Goal: Task Accomplishment & Management: Complete application form

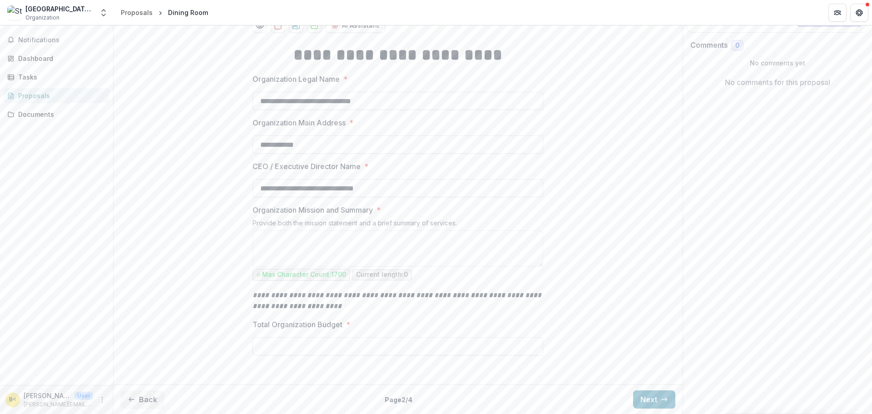
scroll to position [229, 0]
click at [658, 395] on button "Next" at bounding box center [654, 399] width 42 height 18
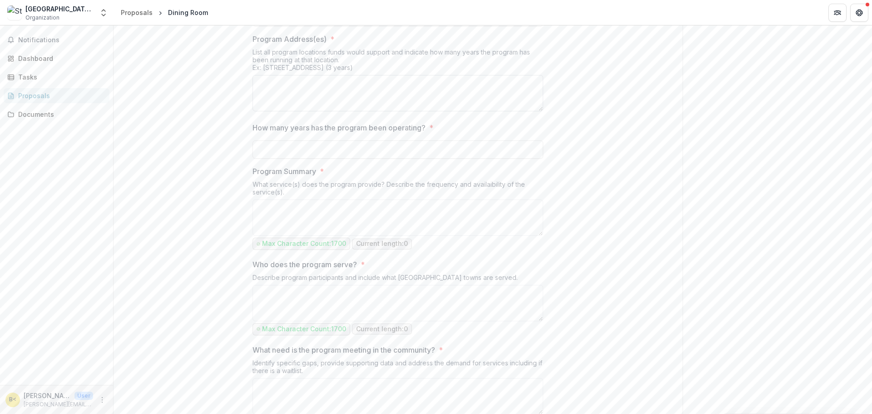
click at [296, 111] on textarea "Program Address(es) *" at bounding box center [397, 93] width 291 height 36
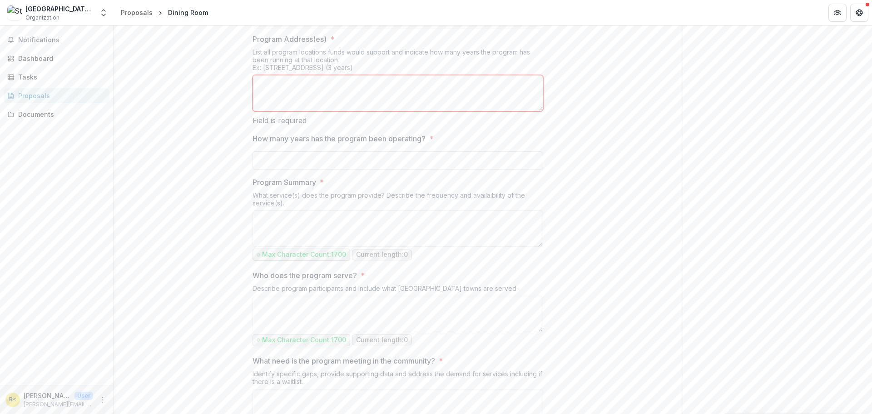
drag, startPoint x: 302, startPoint y: 101, endPoint x: 227, endPoint y: 106, distance: 75.5
type input "**********"
click at [264, 111] on textarea "Program Address(es) *" at bounding box center [397, 93] width 291 height 36
click at [330, 44] on span "*" at bounding box center [332, 39] width 4 height 11
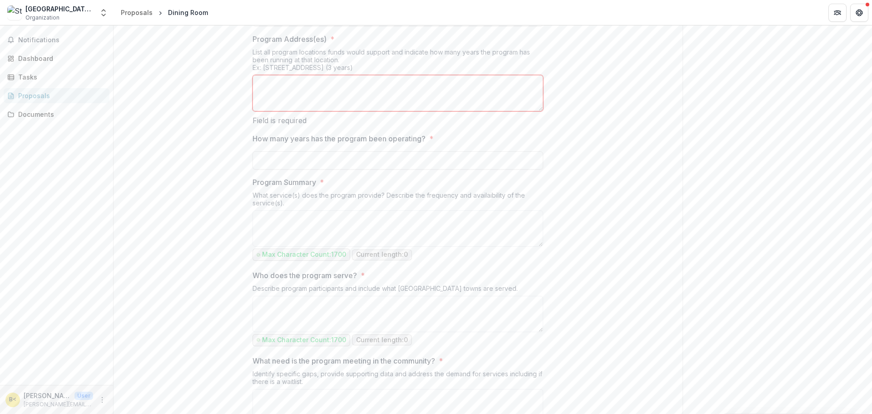
click at [330, 111] on textarea "Program Address(es) *" at bounding box center [397, 93] width 291 height 36
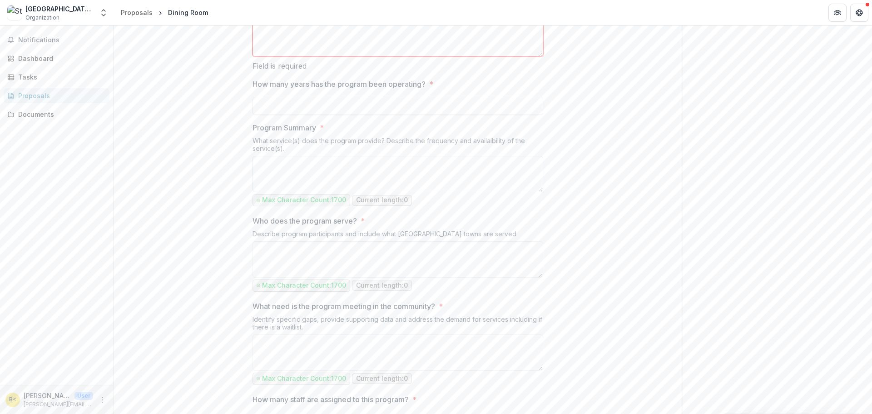
scroll to position [365, 0]
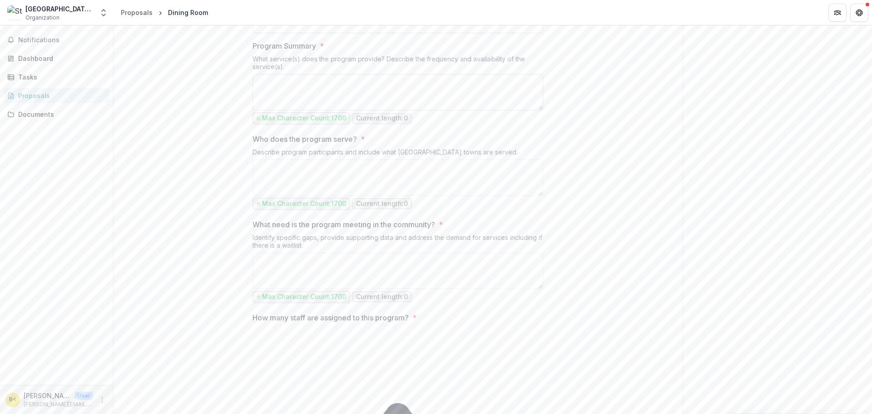
click at [291, 110] on textarea "Program Summary *" at bounding box center [397, 92] width 291 height 36
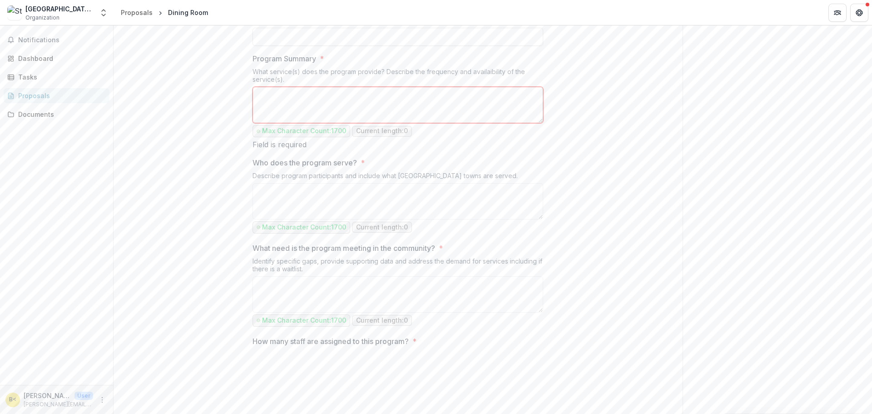
scroll to position [320, 0]
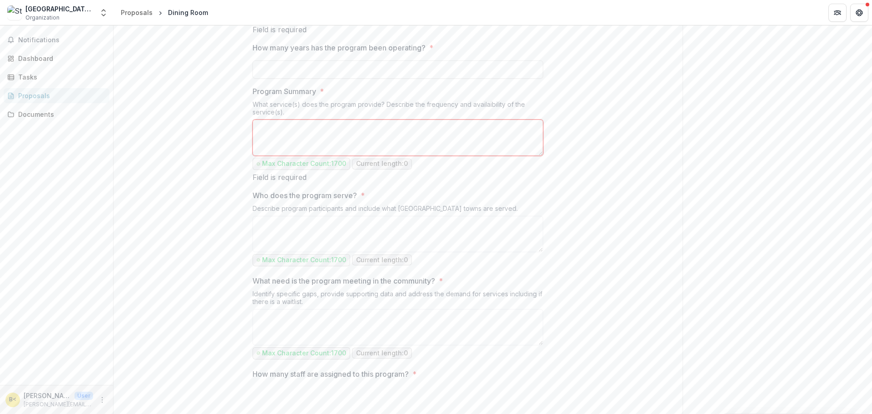
drag, startPoint x: 299, startPoint y: 197, endPoint x: 246, endPoint y: 189, distance: 53.2
copy div "What service(s) does the program provide? Describe the frequency and availaibil…"
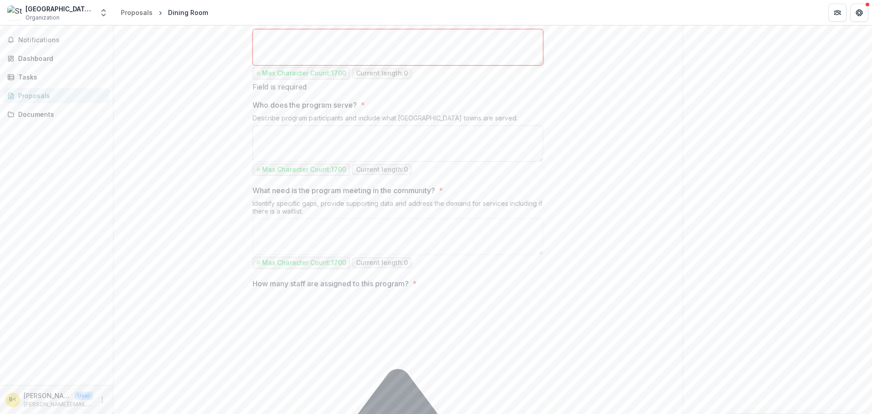
scroll to position [410, 0]
drag, startPoint x: 522, startPoint y: 199, endPoint x: 243, endPoint y: 202, distance: 279.6
copy div "Describe program participants and include what [GEOGRAPHIC_DATA] towns are serv…"
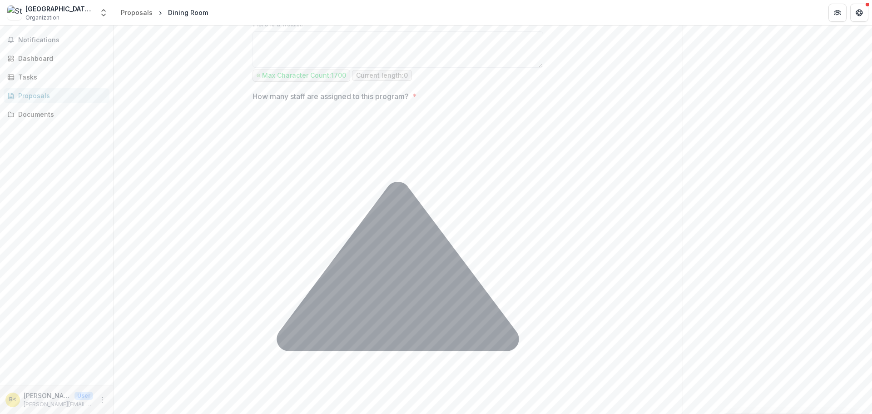
scroll to position [547, 0]
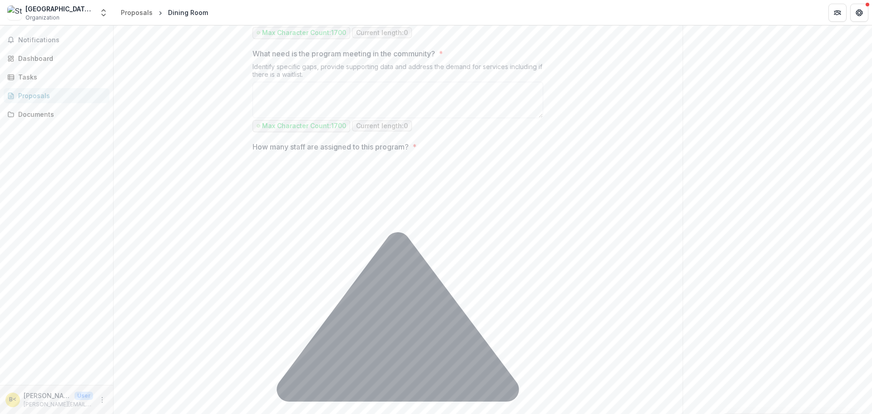
drag, startPoint x: 310, startPoint y: 156, endPoint x: 240, endPoint y: 145, distance: 71.2
copy div "Identify specific gaps, provide supporting data and address the demand for serv…"
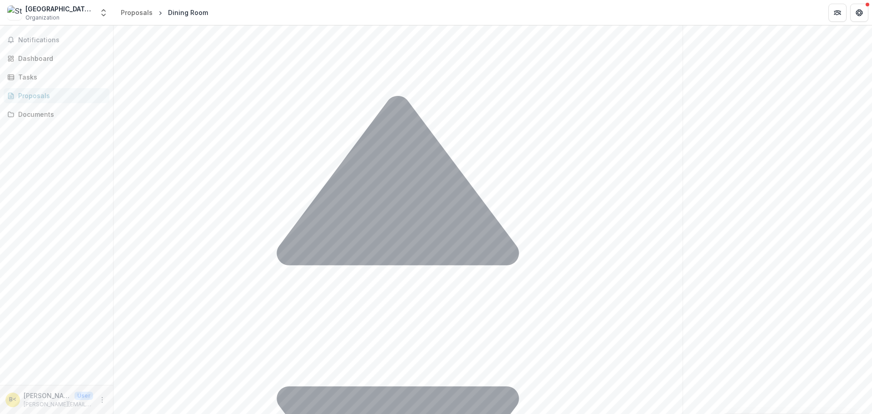
scroll to position [774, 0]
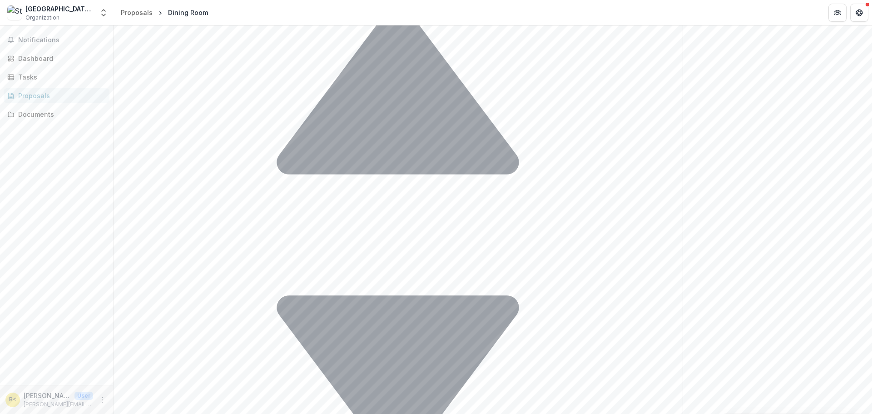
drag, startPoint x: 416, startPoint y: 192, endPoint x: 244, endPoint y: 181, distance: 172.0
copy div "Provide data and narrative that demonstrates the program's success last year. I…"
drag, startPoint x: 532, startPoint y: 289, endPoint x: 245, endPoint y: 287, distance: 287.8
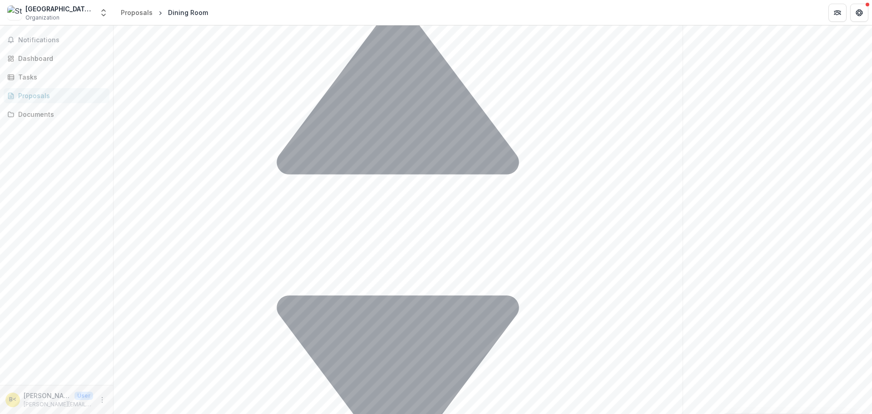
copy div "If you have partnered with UWSECT in the past, include this in addition to othe…"
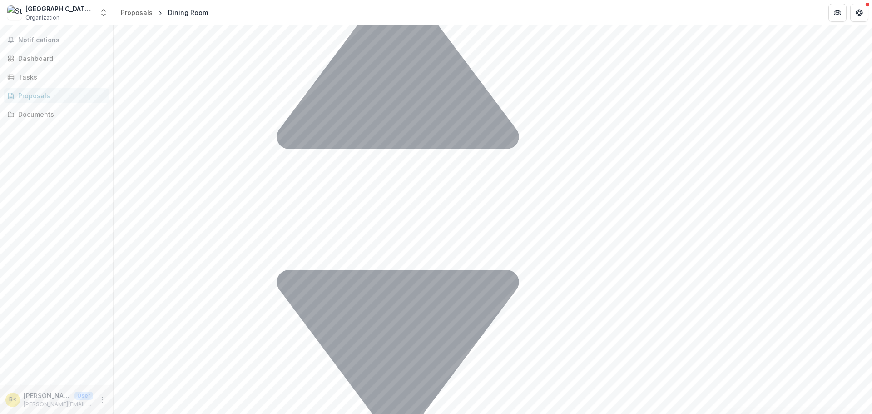
scroll to position [884, 0]
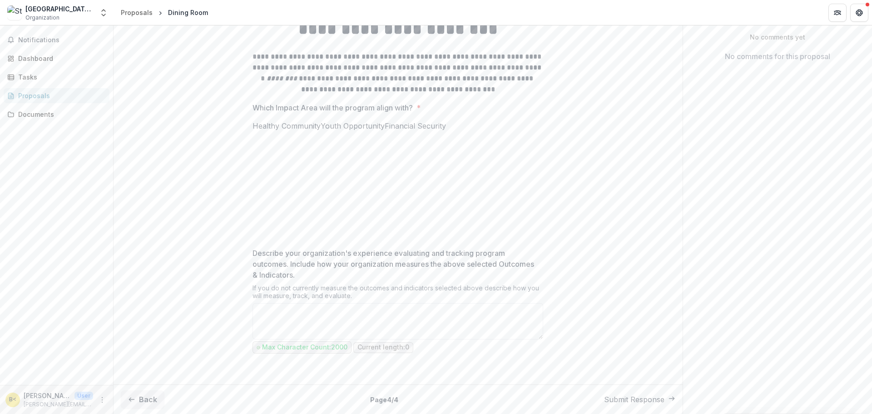
scroll to position [284, 0]
drag, startPoint x: 359, startPoint y: 295, endPoint x: 237, endPoint y: 288, distance: 121.9
click at [237, 288] on div "**********" at bounding box center [397, 195] width 569 height 370
copy div "If you do not currently measure the outcomes and indicators selected above desc…"
